Goal: Task Accomplishment & Management: Use online tool/utility

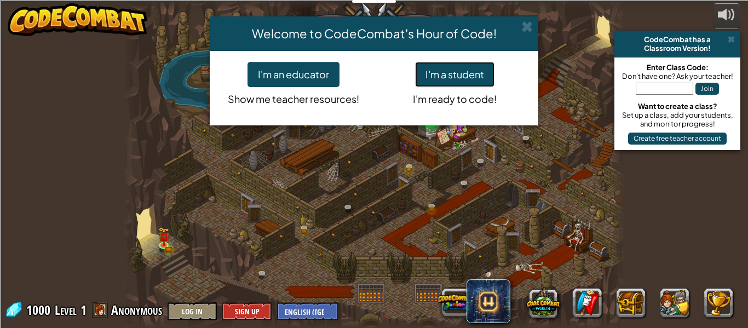
click at [474, 83] on button "I'm a student" at bounding box center [454, 74] width 79 height 25
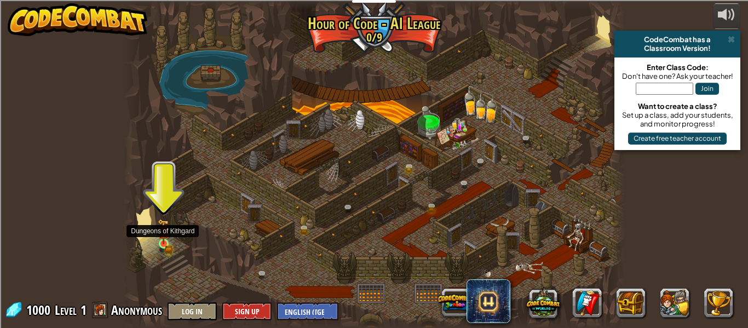
click at [162, 239] on img at bounding box center [164, 231] width 12 height 25
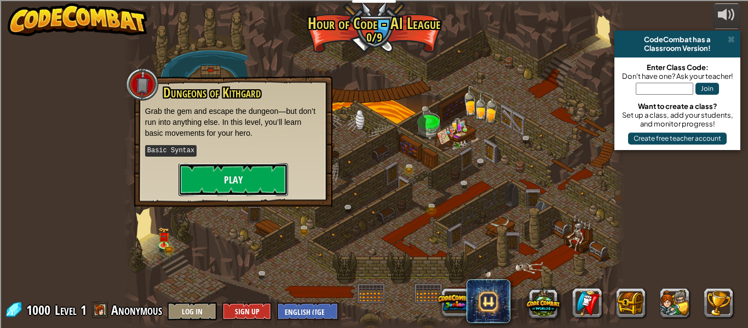
click at [217, 179] on button "Play" at bounding box center [234, 179] width 110 height 33
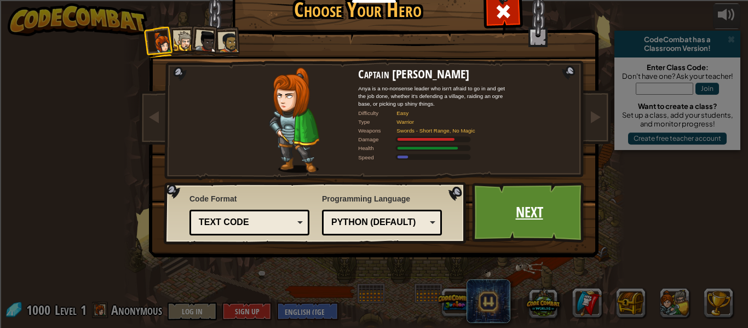
click at [484, 221] on link "Next" at bounding box center [529, 212] width 114 height 60
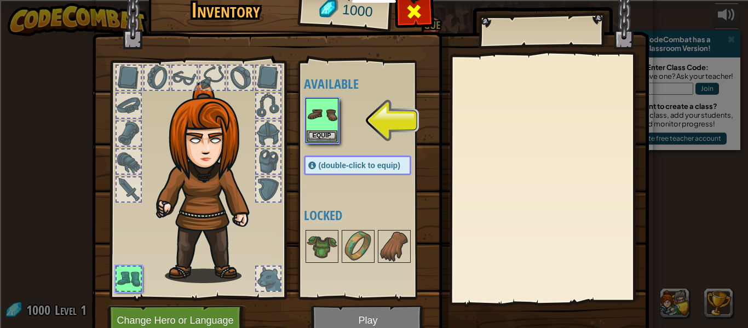
click at [419, 5] on span at bounding box center [414, 12] width 18 height 18
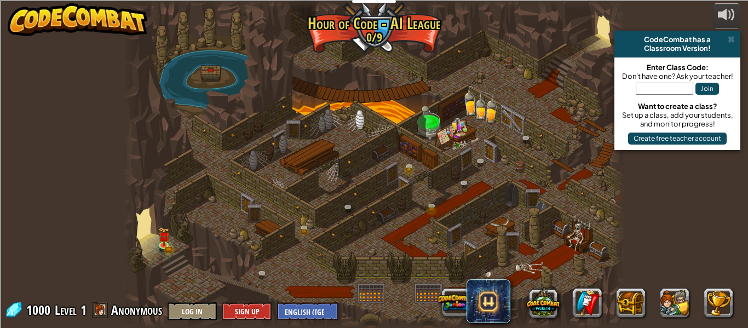
click at [154, 233] on div at bounding box center [374, 164] width 502 height 328
click at [157, 235] on div at bounding box center [374, 164] width 502 height 328
click at [158, 238] on img at bounding box center [164, 231] width 12 height 25
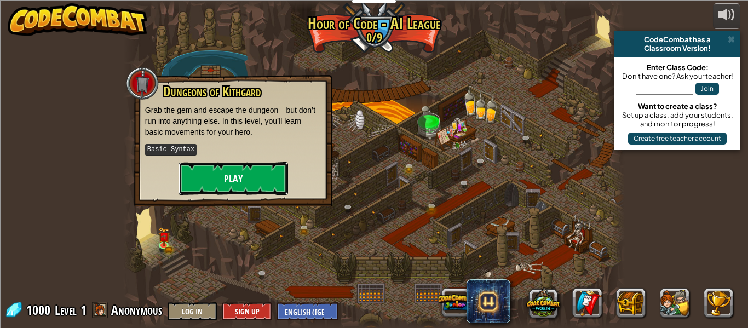
click at [237, 177] on button "Play" at bounding box center [234, 178] width 110 height 33
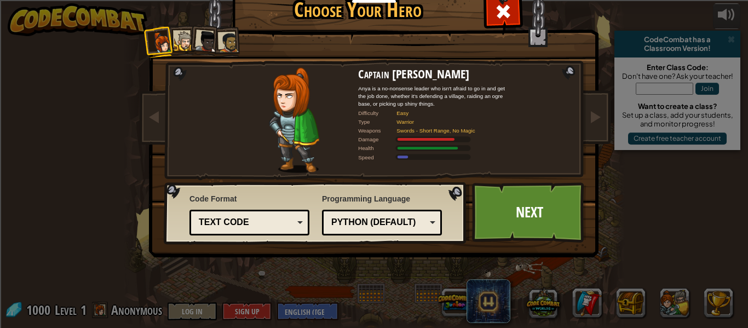
click at [175, 35] on div at bounding box center [184, 41] width 20 height 20
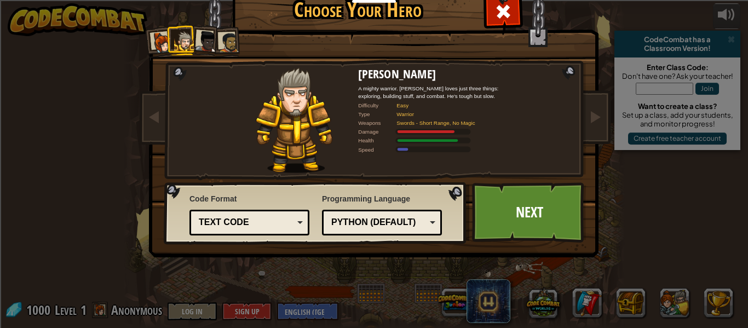
click at [203, 35] on div at bounding box center [207, 42] width 22 height 22
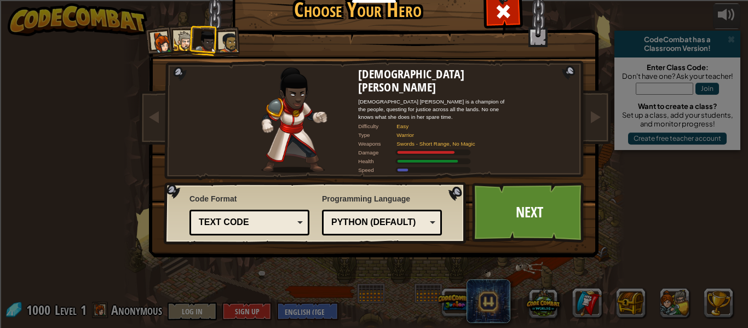
click at [229, 43] on div at bounding box center [229, 42] width 20 height 20
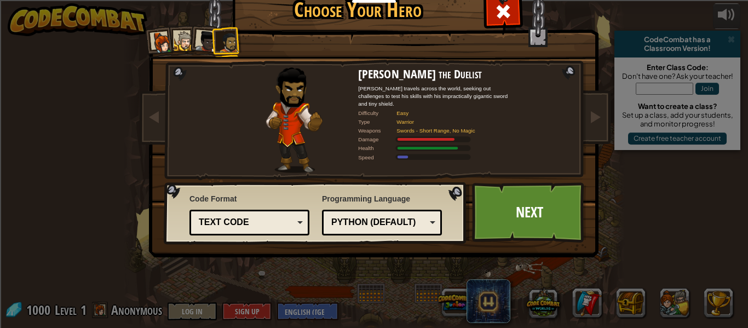
click at [163, 36] on div at bounding box center [162, 43] width 22 height 22
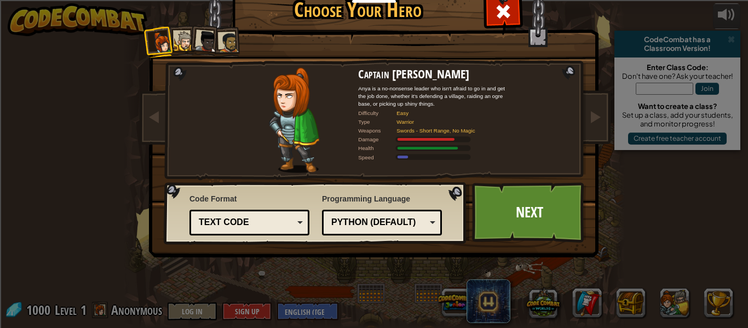
click at [190, 51] on li at bounding box center [204, 40] width 32 height 32
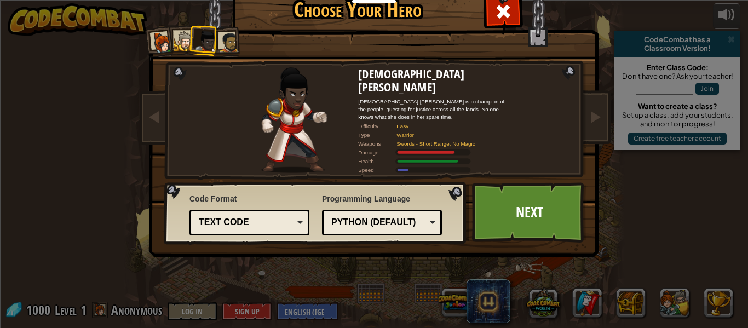
click at [180, 44] on div at bounding box center [184, 41] width 20 height 20
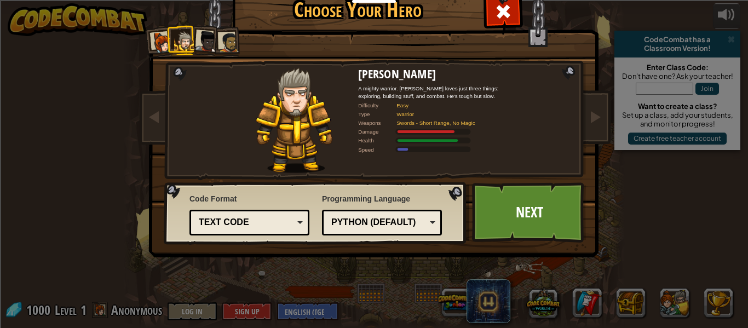
click at [232, 50] on div at bounding box center [229, 42] width 20 height 20
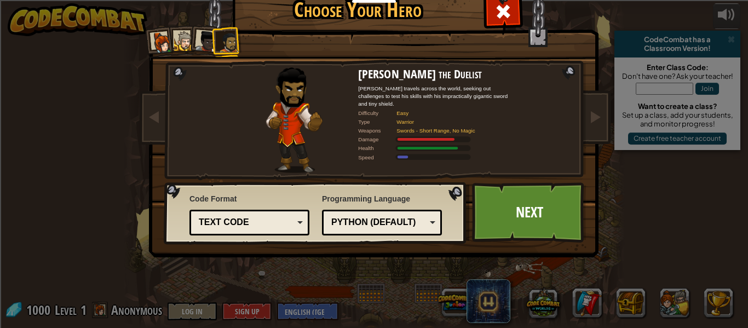
click at [206, 39] on div at bounding box center [207, 42] width 22 height 22
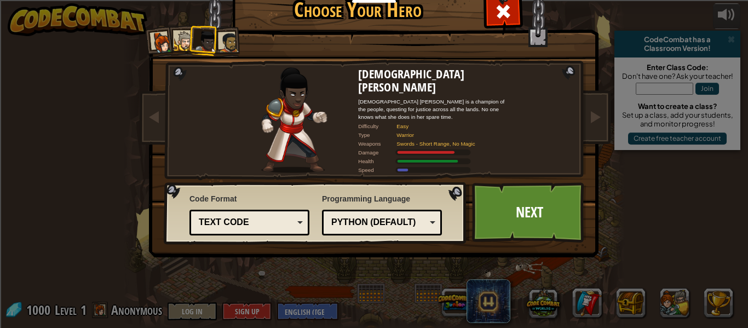
click at [166, 44] on div at bounding box center [162, 43] width 22 height 22
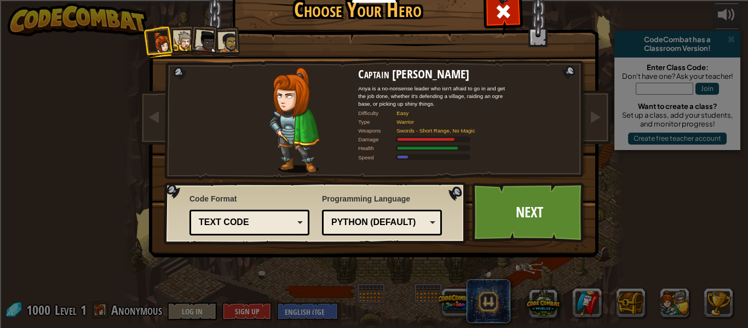
click at [180, 34] on div at bounding box center [184, 41] width 20 height 20
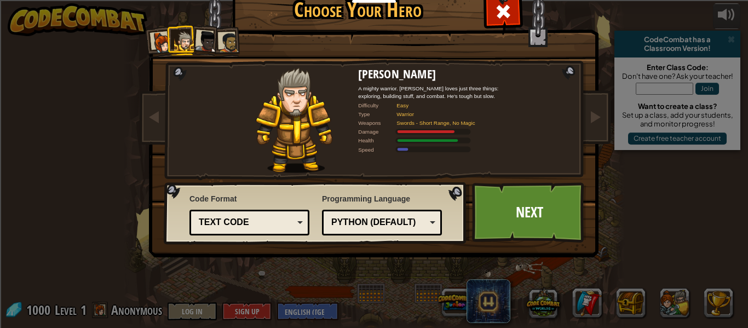
click at [204, 37] on div at bounding box center [207, 42] width 22 height 22
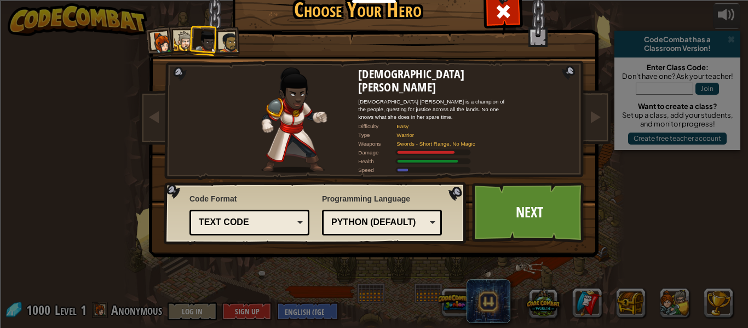
click at [219, 38] on li at bounding box center [204, 40] width 32 height 32
click at [225, 41] on div at bounding box center [229, 42] width 20 height 20
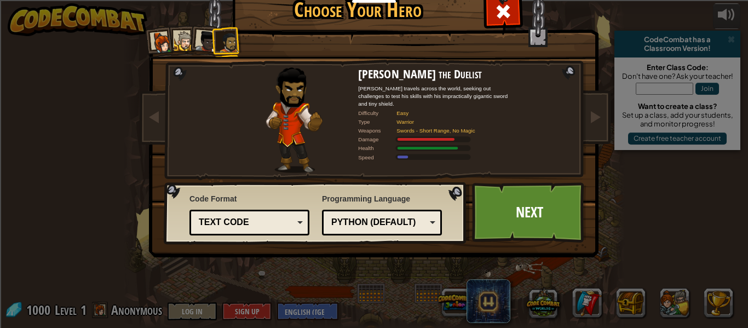
click at [197, 36] on div at bounding box center [207, 42] width 22 height 22
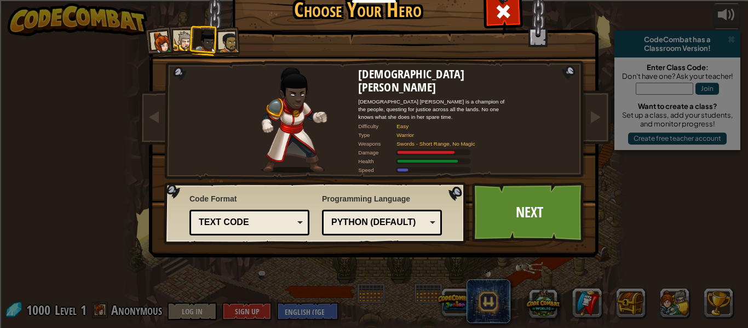
click at [181, 45] on div at bounding box center [184, 41] width 20 height 20
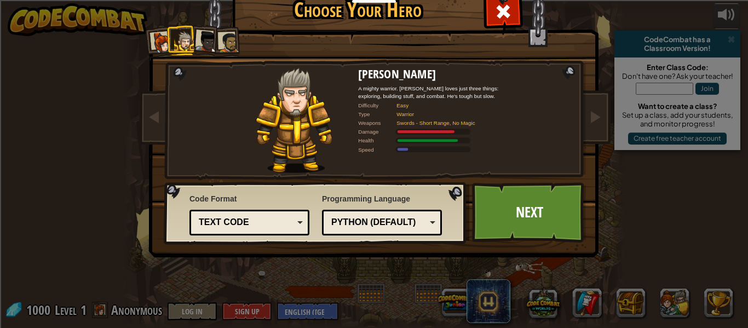
click at [462, 216] on div "Code Format Text code Blocks and code Blocks Blocks (Icons) Text code Blocks - …" at bounding box center [316, 213] width 296 height 56
click at [479, 219] on link "Next" at bounding box center [529, 212] width 114 height 60
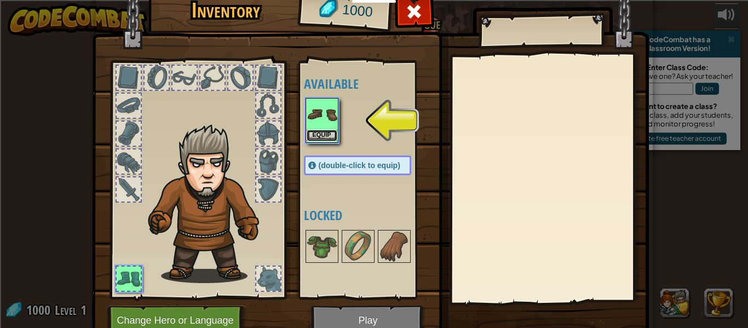
click at [322, 136] on button "Equip" at bounding box center [322, 136] width 31 height 12
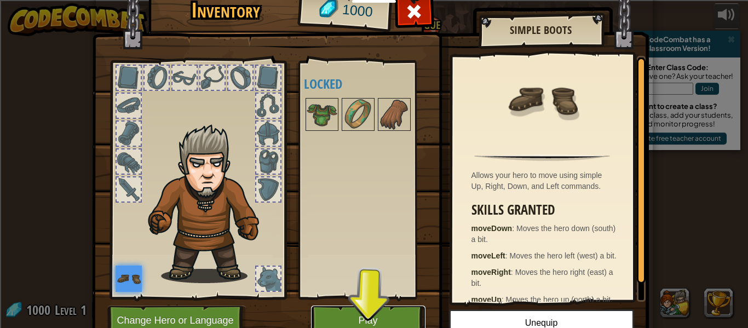
click at [356, 313] on button "Play" at bounding box center [368, 321] width 114 height 30
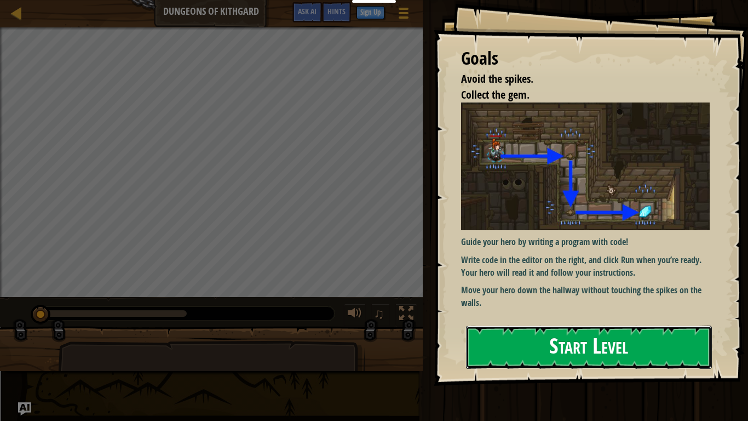
click at [550, 328] on button "Start Level" at bounding box center [589, 346] width 246 height 43
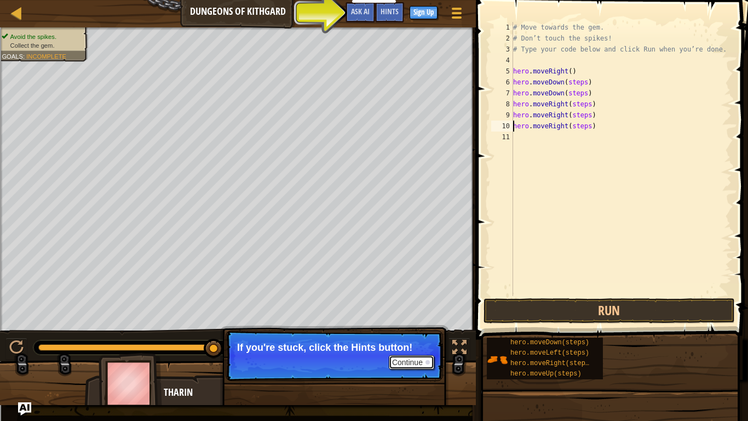
click at [428, 328] on div at bounding box center [428, 362] width 4 height 4
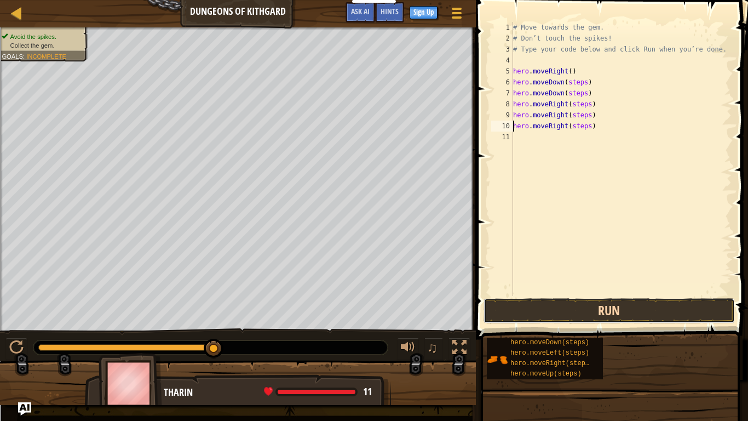
click at [531, 311] on button "Run" at bounding box center [609, 310] width 251 height 25
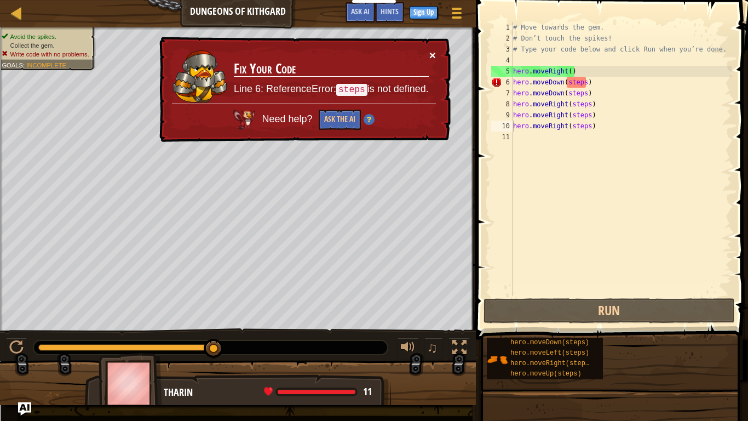
click at [432, 54] on button "×" at bounding box center [432, 55] width 7 height 12
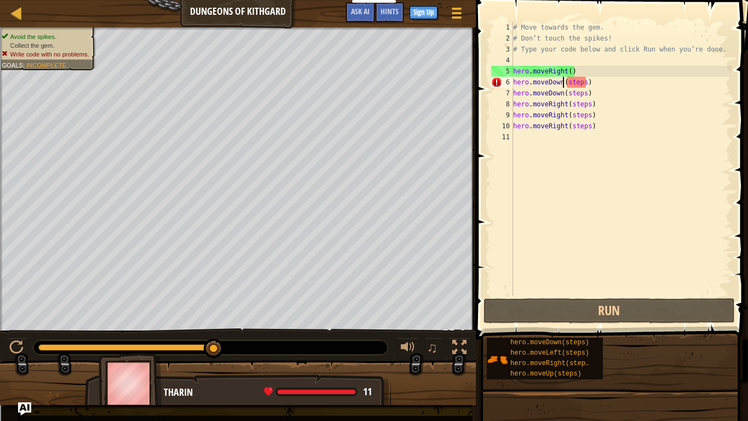
click at [562, 86] on div "# Move towards the gem. # Don’t touch the spikes! # Type your code below and cl…" at bounding box center [621, 170] width 221 height 296
click at [578, 84] on div "# Move towards the gem. # Don’t touch the spikes! # Type your code below and cl…" at bounding box center [621, 170] width 221 height 296
click at [577, 84] on div "# Move towards the gem. # Don’t touch the spikes! # Type your code below and cl…" at bounding box center [621, 170] width 221 height 296
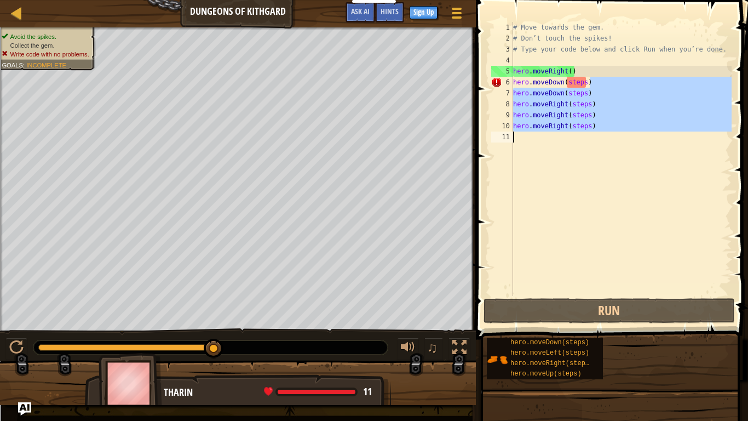
drag, startPoint x: 600, startPoint y: 83, endPoint x: 569, endPoint y: 181, distance: 102.9
click at [569, 181] on div "# Move towards the gem. # Don’t touch the spikes! # Type your code below and cl…" at bounding box center [621, 170] width 221 height 296
type textarea "hero.moveRight(steps)"
click at [569, 181] on div "# Move towards the gem. # Don’t touch the spikes! # Type your code below and cl…" at bounding box center [621, 159] width 221 height 274
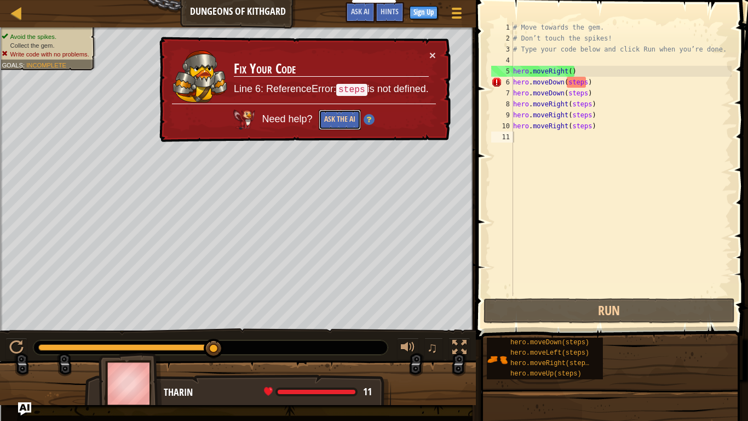
click at [335, 123] on button "Ask the AI" at bounding box center [340, 120] width 42 height 20
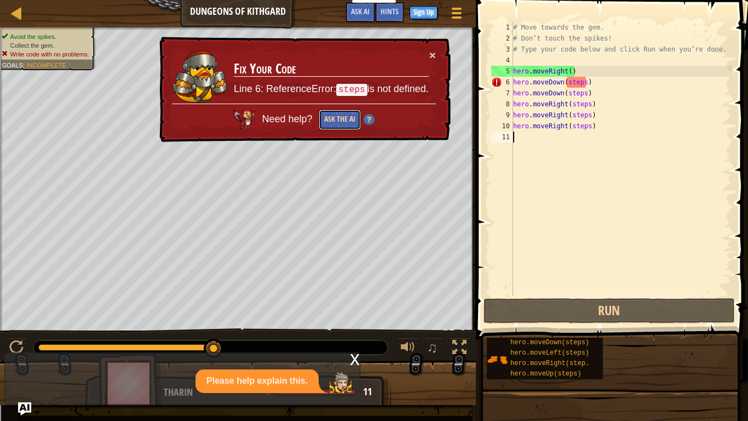
click at [334, 124] on button "Ask the AI" at bounding box center [340, 120] width 42 height 20
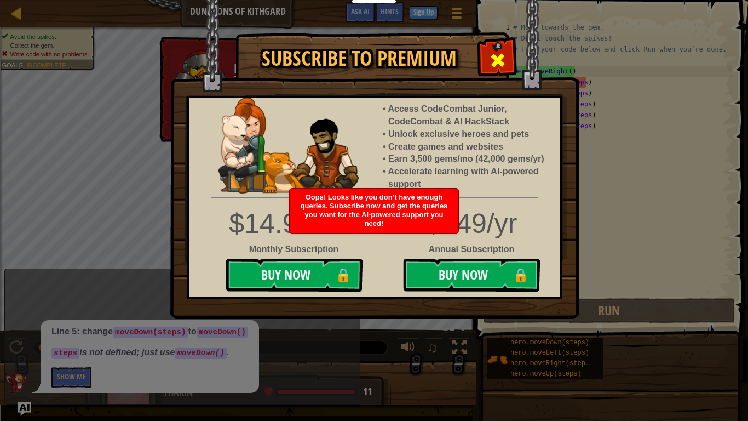
click at [496, 59] on span at bounding box center [498, 60] width 18 height 18
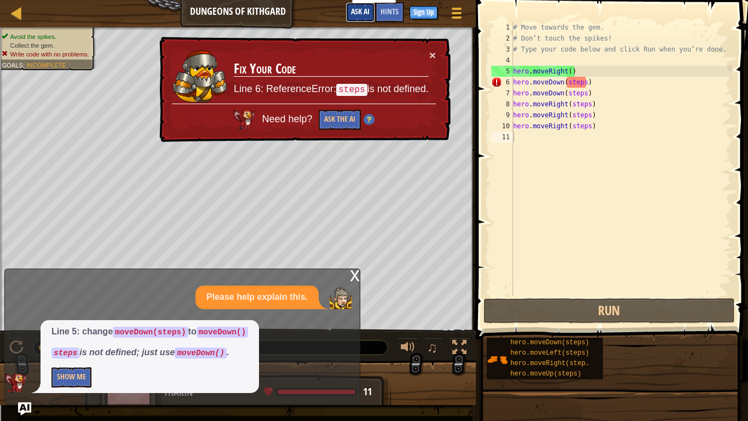
click at [346, 2] on button "Ask AI" at bounding box center [361, 12] width 30 height 20
